Goal: Task Accomplishment & Management: Manage account settings

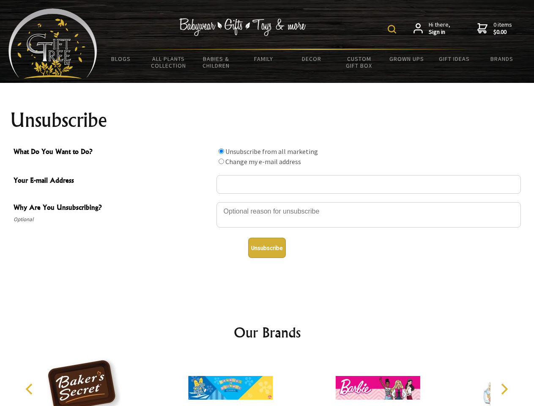
click at [394, 29] on img at bounding box center [392, 29] width 8 height 8
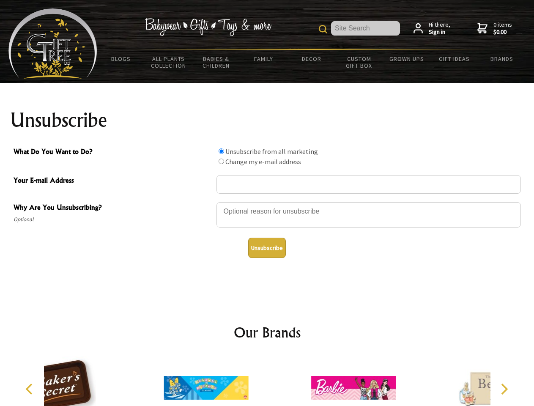
click at [267, 202] on div at bounding box center [369, 216] width 305 height 30
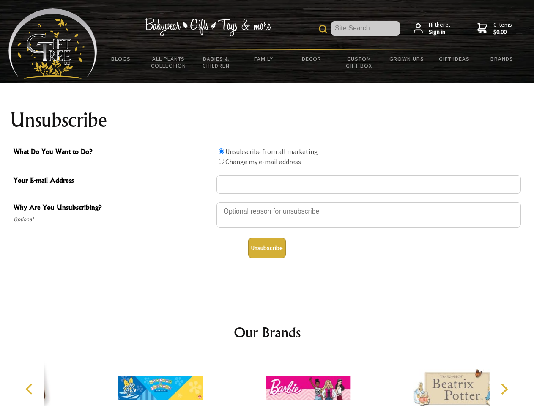
click at [221, 151] on input "What Do You Want to Do?" at bounding box center [222, 152] width 6 height 6
click at [221, 161] on input "What Do You Want to Do?" at bounding box center [222, 162] width 6 height 6
radio input "true"
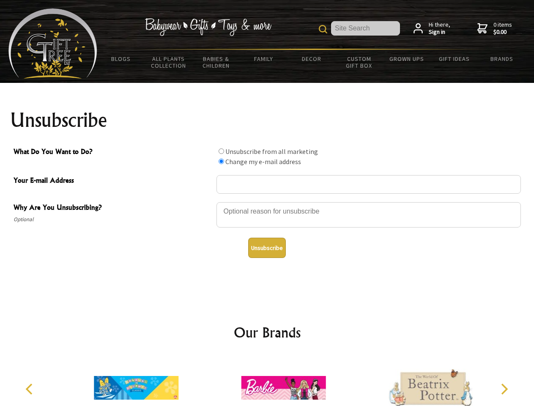
click at [267, 248] on button "Unsubscribe" at bounding box center [267, 248] width 38 height 20
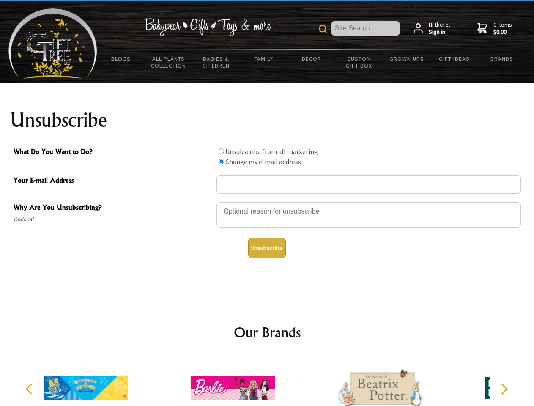
click at [30, 389] on icon "Previous" at bounding box center [30, 389] width 11 height 11
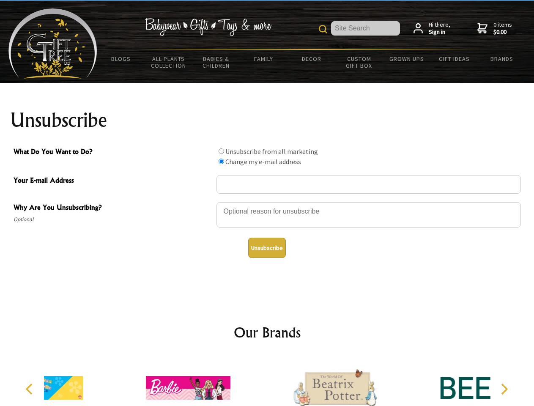
click at [504, 389] on icon "Next" at bounding box center [504, 389] width 11 height 11
